Goal: Transaction & Acquisition: Purchase product/service

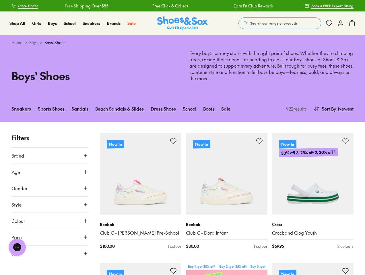
click at [280, 23] on span "Search our range of products" at bounding box center [273, 23] width 47 height 5
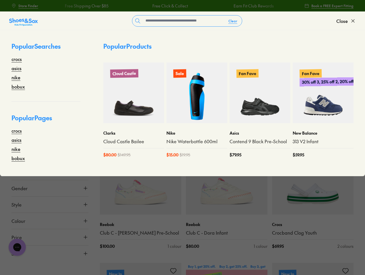
click at [233, 21] on button "Clear" at bounding box center [233, 21] width 18 height 10
click at [346, 21] on span "Close" at bounding box center [341, 21] width 11 height 7
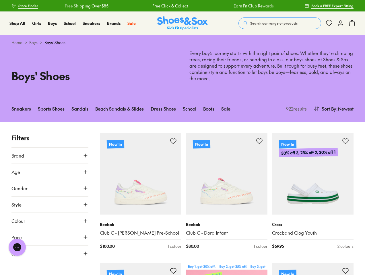
click at [352, 23] on icon at bounding box center [352, 23] width 7 height 7
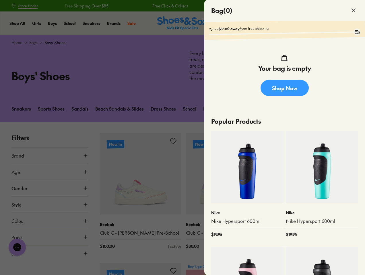
click at [333, 109] on div at bounding box center [182, 137] width 365 height 275
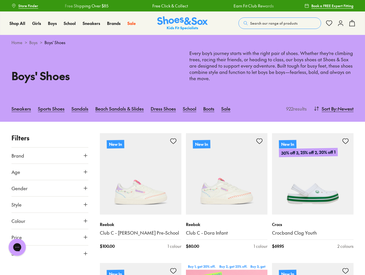
click at [50, 156] on button "Brand" at bounding box center [49, 156] width 77 height 16
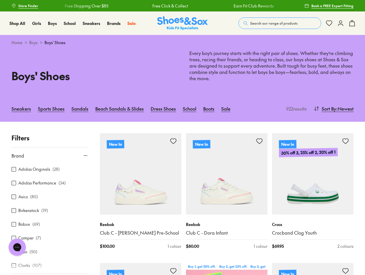
click at [14, 266] on div at bounding box center [49, 268] width 77 height 11
click at [50, 172] on div "Adidas Originals ( 28 )" at bounding box center [49, 169] width 77 height 7
